Goal: Task Accomplishment & Management: Manage account settings

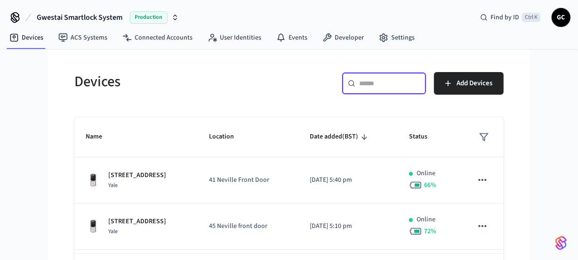
click at [384, 80] on input "text" at bounding box center [389, 83] width 61 height 9
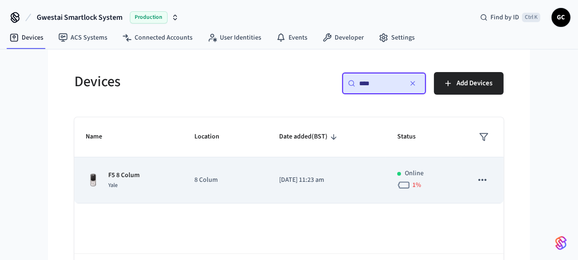
type input "****"
click at [126, 171] on p "F5 8 Colum" at bounding box center [124, 175] width 32 height 10
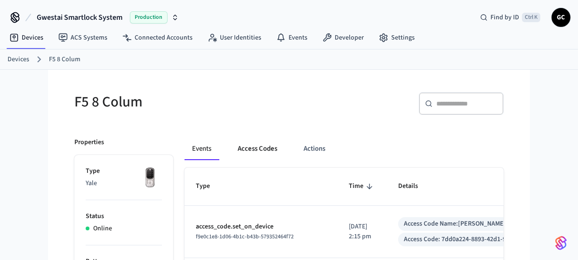
drag, startPoint x: 261, startPoint y: 144, endPoint x: 275, endPoint y: 144, distance: 14.6
click at [261, 144] on button "Access Codes" at bounding box center [257, 148] width 55 height 23
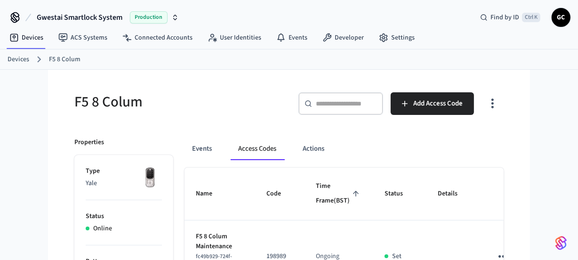
click at [13, 58] on link "Devices" at bounding box center [19, 60] width 22 height 10
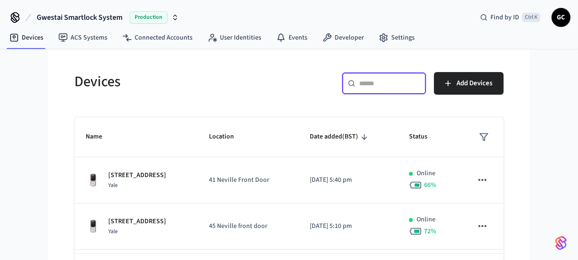
drag, startPoint x: 374, startPoint y: 83, endPoint x: 380, endPoint y: 83, distance: 6.1
click at [374, 83] on input "text" at bounding box center [389, 83] width 61 height 9
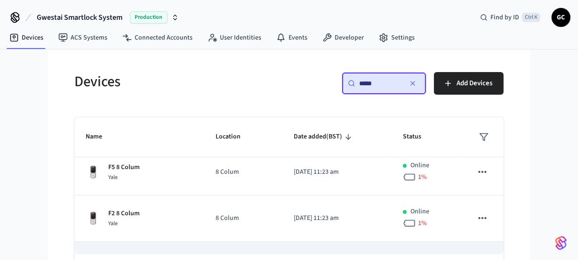
scroll to position [42, 0]
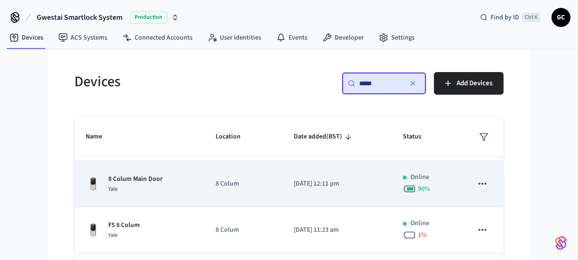
type input "*****"
click at [154, 179] on p "8 Colum Main Door" at bounding box center [135, 179] width 54 height 10
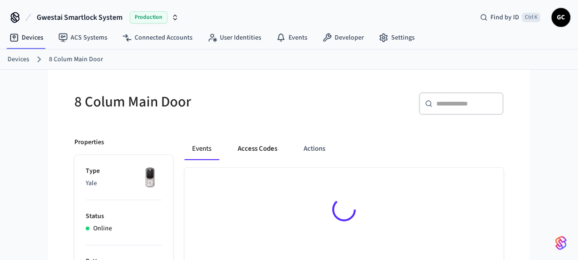
click at [277, 148] on button "Access Codes" at bounding box center [257, 148] width 55 height 23
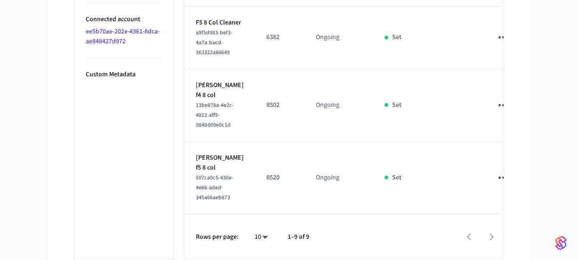
scroll to position [718, 0]
